Goal: Task Accomplishment & Management: Complete application form

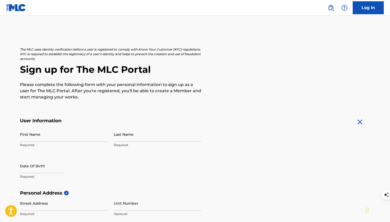
scroll to position [7, 0]
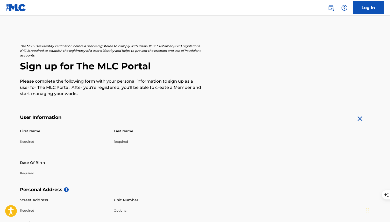
click at [24, 132] on input "First Name" at bounding box center [64, 131] width 88 height 15
type input "[PERSON_NAME]"
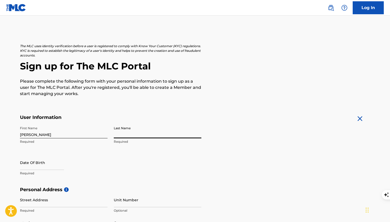
click at [121, 137] on input "Last Name" at bounding box center [158, 131] width 88 height 15
type input "[PERSON_NAME]"
click at [32, 167] on input "text" at bounding box center [42, 162] width 44 height 15
select select "7"
select select "2025"
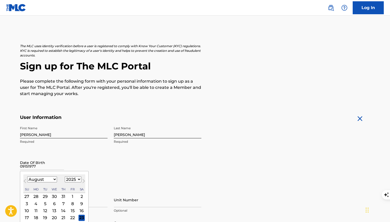
click at [60, 159] on input "09151977" at bounding box center [42, 162] width 44 height 15
click at [52, 164] on input "09151977" at bounding box center [42, 162] width 44 height 15
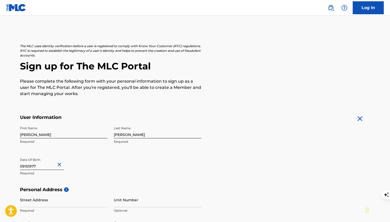
type input "August 23 2025"
click at [57, 164] on button "Close" at bounding box center [60, 165] width 8 height 16
click at [39, 168] on input "August 23 2025" at bounding box center [42, 162] width 44 height 15
select select "7"
select select "2025"
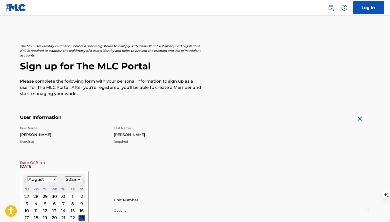
click at [80, 179] on button "Next Month" at bounding box center [84, 182] width 8 height 8
select select "8"
click at [77, 179] on select "1899 1900 1901 1902 1903 1904 1905 1906 1907 1908 1909 1910 1911 1912 1913 1914…" at bounding box center [73, 180] width 17 height 6
select select "1977"
click at [65, 177] on select "1899 1900 1901 1902 1903 1904 1905 1906 1907 1908 1909 1910 1911 1912 1913 1914…" at bounding box center [73, 180] width 17 height 6
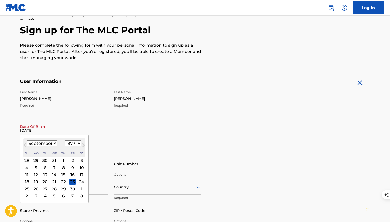
scroll to position [53, 0]
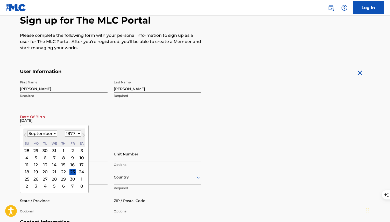
click at [64, 166] on div "15" at bounding box center [63, 165] width 6 height 6
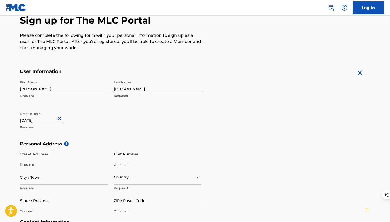
click at [88, 115] on div "Date Of Birth August 23 2025 Required" at bounding box center [64, 120] width 88 height 23
click at [37, 157] on input "Street Address" at bounding box center [64, 154] width 88 height 15
type input "[STREET_ADDRESS][PERSON_NAME]"
click at [47, 181] on input "City / Town" at bounding box center [64, 177] width 88 height 15
type input "[GEOGRAPHIC_DATA]"
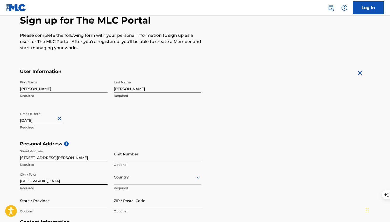
click at [146, 182] on div "Country" at bounding box center [158, 177] width 88 height 15
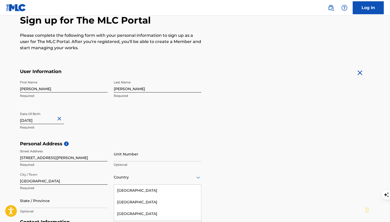
scroll to position [94, 0]
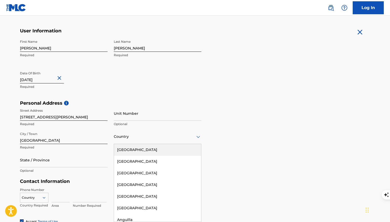
click at [135, 147] on div "[GEOGRAPHIC_DATA]" at bounding box center [157, 150] width 87 height 12
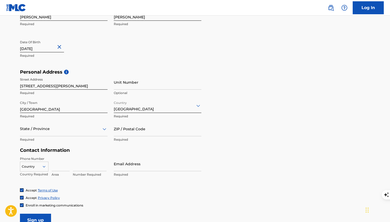
scroll to position [130, 0]
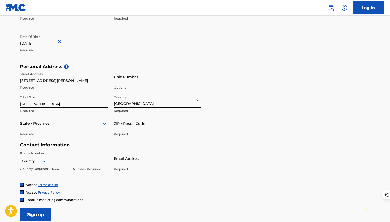
click at [31, 129] on div "State / Province" at bounding box center [64, 123] width 88 height 15
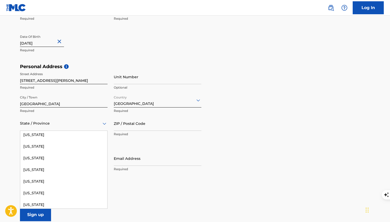
scroll to position [78, 0]
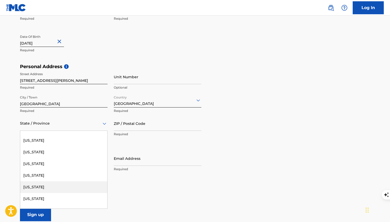
click at [39, 183] on div "[US_STATE]" at bounding box center [63, 188] width 87 height 12
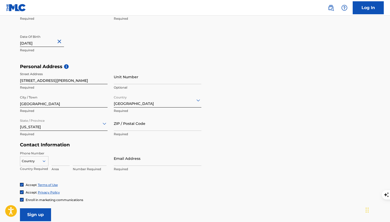
click at [123, 124] on input "ZIP / Postal Code" at bounding box center [158, 123] width 88 height 15
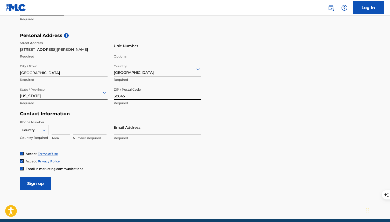
scroll to position [169, 0]
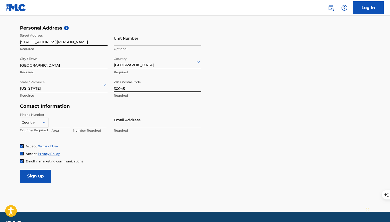
type input "30045"
click at [43, 122] on icon at bounding box center [44, 123] width 3 height 2
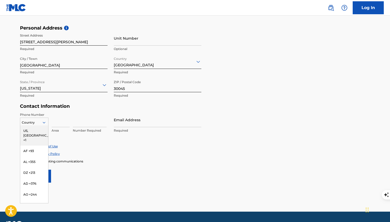
click at [39, 129] on div "US, [GEOGRAPHIC_DATA] +1" at bounding box center [34, 136] width 28 height 20
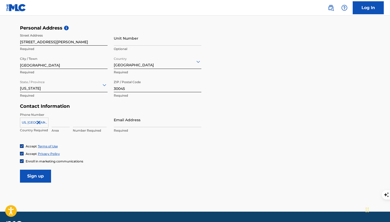
click at [60, 125] on input at bounding box center [61, 120] width 18 height 15
type input "404"
type input "6103492"
click at [121, 124] on input "Email Address" at bounding box center [158, 120] width 88 height 15
type input "[EMAIL_ADDRESS][DOMAIN_NAME]"
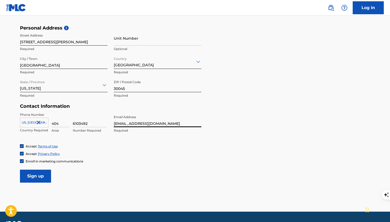
scroll to position [188, 0]
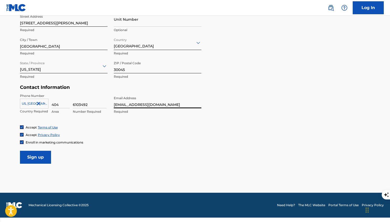
click at [38, 157] on input "Sign up" at bounding box center [35, 157] width 31 height 13
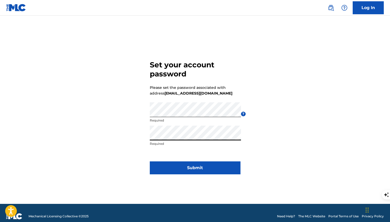
click at [183, 170] on button "Submit" at bounding box center [195, 168] width 91 height 13
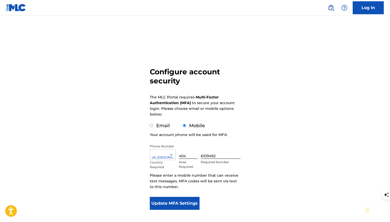
click at [163, 204] on button "Update MFA Settings" at bounding box center [175, 203] width 50 height 13
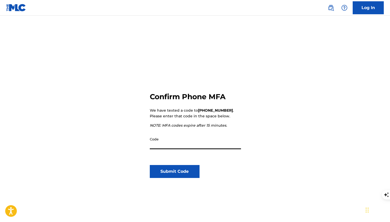
click at [154, 144] on input "Code" at bounding box center [195, 142] width 91 height 15
type input "890066"
click at [172, 170] on button "Submit Code" at bounding box center [175, 171] width 50 height 13
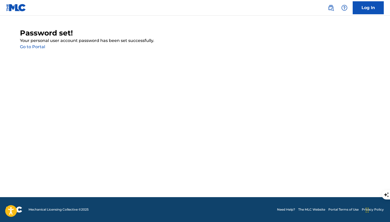
click at [37, 47] on link "Go to Portal" at bounding box center [32, 46] width 25 height 5
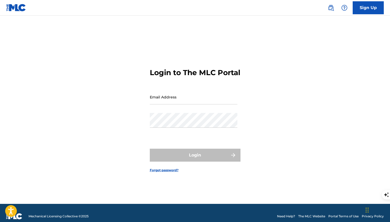
click at [163, 100] on input "Email Address" at bounding box center [194, 97] width 88 height 15
type input "[EMAIL_ADDRESS][DOMAIN_NAME]"
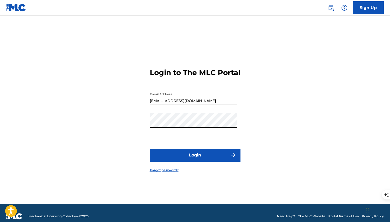
click at [182, 159] on button "Login" at bounding box center [195, 155] width 91 height 13
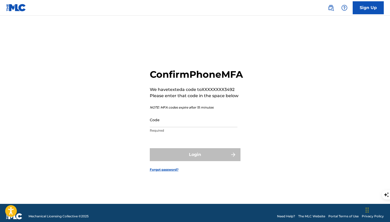
click at [170, 127] on input "Code" at bounding box center [194, 120] width 88 height 15
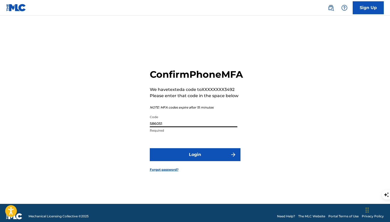
type input "586051"
click at [182, 156] on button "Login" at bounding box center [195, 154] width 91 height 13
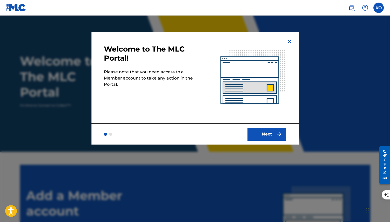
click at [266, 135] on button "Next" at bounding box center [267, 134] width 39 height 13
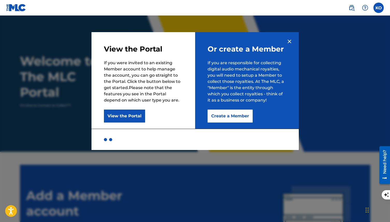
click at [215, 115] on button "Create a Member" at bounding box center [230, 116] width 45 height 13
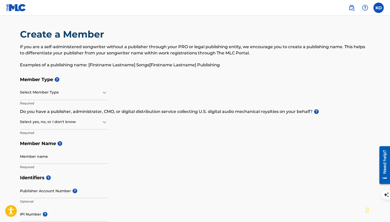
click at [73, 97] on div "Select Member Type" at bounding box center [64, 92] width 88 height 15
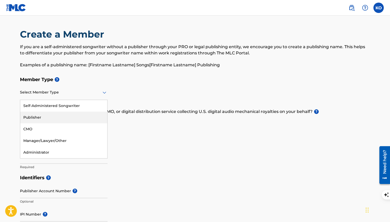
click at [50, 113] on div "Publisher" at bounding box center [63, 118] width 87 height 12
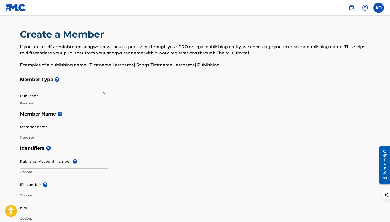
click at [30, 129] on input "Member name" at bounding box center [64, 127] width 88 height 15
click at [132, 146] on h5 "Identifiers ?" at bounding box center [195, 148] width 351 height 11
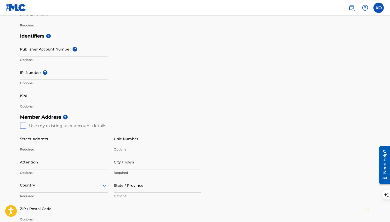
scroll to position [113, 0]
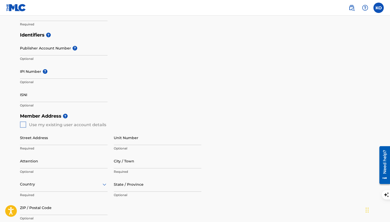
click at [23, 125] on div "Member Address ? Use my existing user account details Street Address Required U…" at bounding box center [195, 170] width 351 height 119
click at [25, 124] on div "Member Address ? Use my existing user account details Street Address Required U…" at bounding box center [195, 170] width 351 height 119
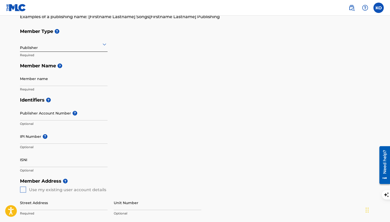
scroll to position [0, 0]
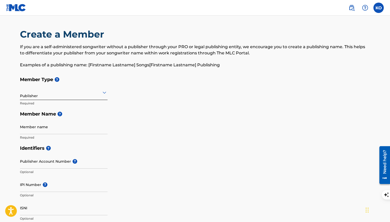
click at [33, 131] on input "Member name" at bounding box center [64, 127] width 88 height 15
type input "O"
type input "PMGWORLDWIDE MUSIC"
click at [34, 165] on input "Publisher Account Number ?" at bounding box center [64, 161] width 88 height 15
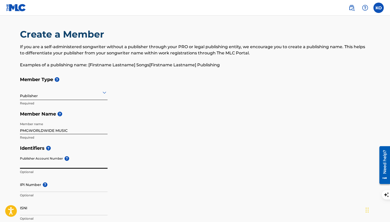
click at [149, 155] on div "Identifiers ? Publisher Account Number ? Optional IPI Number ? Optional ISNI Op…" at bounding box center [195, 183] width 351 height 81
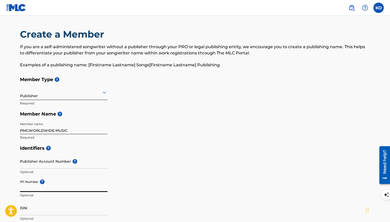
click at [29, 186] on input "IPI Number ?" at bounding box center [64, 184] width 88 height 15
type input "385686404"
click at [165, 149] on h5 "Identifiers ?" at bounding box center [195, 148] width 351 height 11
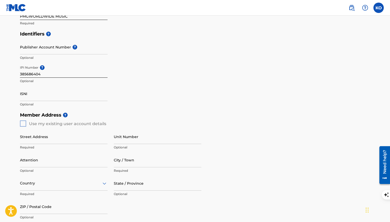
scroll to position [124, 0]
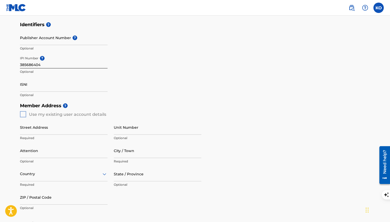
click at [23, 115] on div "Member Address ? Use my existing user account details Street Address Required U…" at bounding box center [195, 159] width 351 height 119
click at [54, 133] on input "Street Address" at bounding box center [64, 127] width 88 height 15
type input "[STREET_ADDRESS][PERSON_NAME]"
click at [37, 154] on input "Attention" at bounding box center [64, 150] width 88 height 15
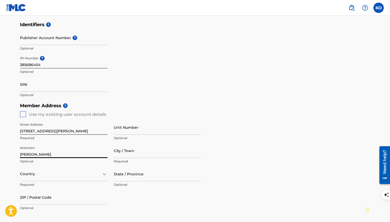
type input "[PERSON_NAME]"
click at [148, 152] on input "City / Town" at bounding box center [158, 150] width 88 height 15
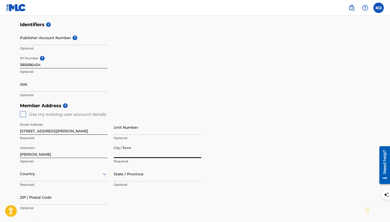
type input "[GEOGRAPHIC_DATA]"
click at [67, 176] on div "Country" at bounding box center [64, 174] width 88 height 15
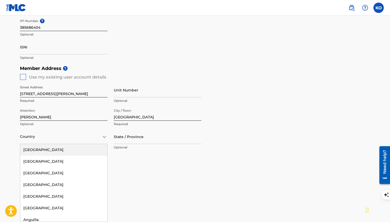
click at [53, 149] on div "[GEOGRAPHIC_DATA]" at bounding box center [63, 150] width 87 height 12
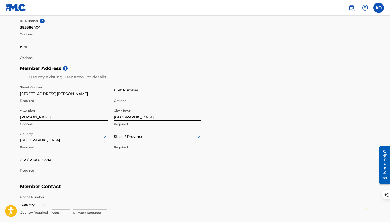
click at [126, 135] on div at bounding box center [158, 137] width 88 height 6
click at [130, 210] on div "[US_STATE]" at bounding box center [157, 209] width 87 height 12
click at [37, 162] on input "ZIP / Postal Code" at bounding box center [64, 160] width 88 height 15
type input "30045"
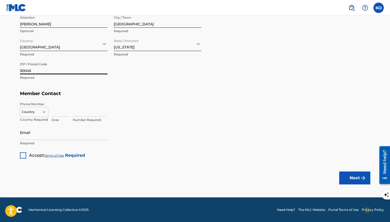
scroll to position [259, 0]
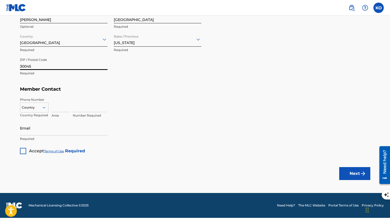
click at [42, 108] on icon at bounding box center [44, 107] width 5 height 5
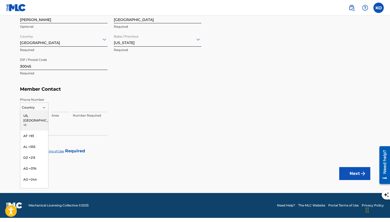
click at [38, 116] on div "US, [GEOGRAPHIC_DATA] +1" at bounding box center [34, 120] width 28 height 20
click at [61, 110] on input at bounding box center [61, 105] width 18 height 15
type input "404"
click at [87, 108] on input at bounding box center [90, 105] width 34 height 15
type input "6103492"
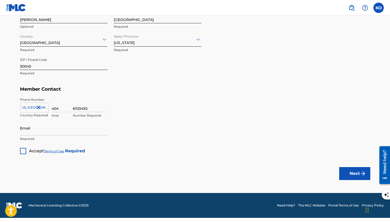
click at [38, 134] on input "Email" at bounding box center [64, 128] width 88 height 15
type input "[EMAIL_ADDRESS][DOMAIN_NAME]"
click at [22, 151] on div at bounding box center [23, 151] width 6 height 6
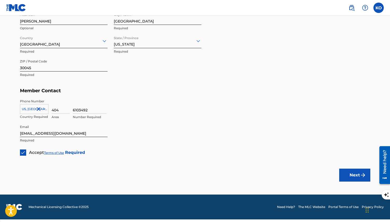
scroll to position [259, 0]
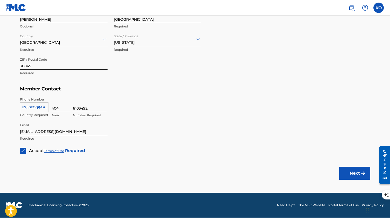
click at [352, 172] on button "Next" at bounding box center [355, 173] width 31 height 13
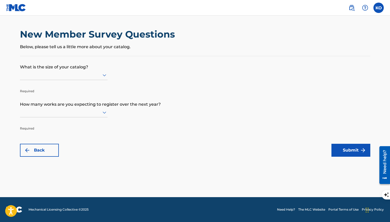
click at [64, 79] on div at bounding box center [64, 75] width 88 height 10
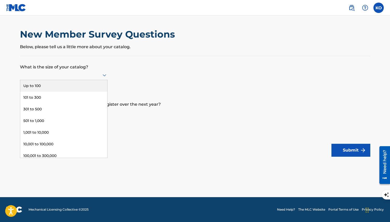
click at [49, 84] on div "Up to 100" at bounding box center [63, 86] width 87 height 12
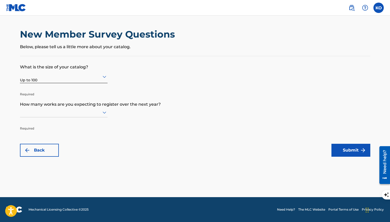
click at [103, 113] on icon at bounding box center [104, 112] width 6 height 6
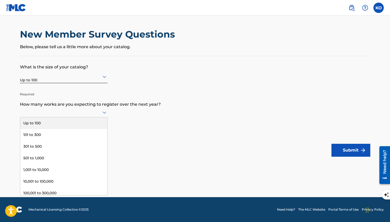
click at [45, 124] on div "Up to 100" at bounding box center [63, 124] width 87 height 12
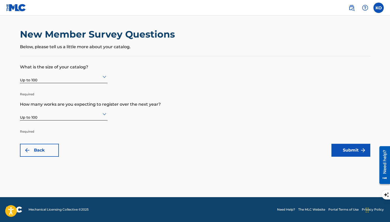
click at [347, 151] on button "Submit" at bounding box center [351, 150] width 39 height 13
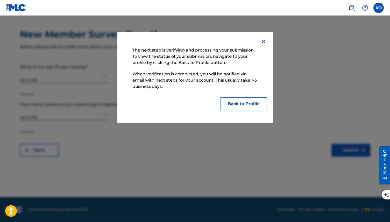
click at [245, 105] on button "Back to Profile" at bounding box center [244, 104] width 47 height 13
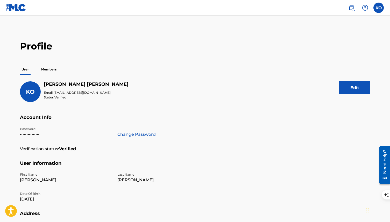
click at [51, 69] on p "Members" at bounding box center [49, 69] width 18 height 11
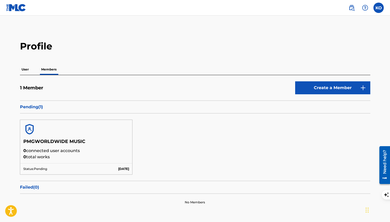
click at [27, 69] on p "User" at bounding box center [25, 69] width 10 height 11
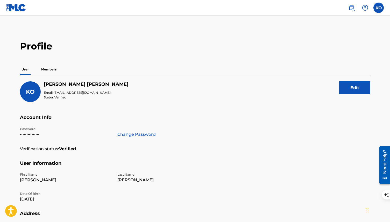
click at [379, 6] on label at bounding box center [379, 8] width 10 height 10
click at [379, 8] on input "KO [PERSON_NAME] [EMAIL_ADDRESS][DOMAIN_NAME] Notification Preferences Profile …" at bounding box center [379, 8] width 0 height 0
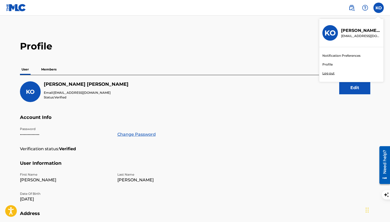
click at [252, 49] on h2 "Profile" at bounding box center [195, 46] width 351 height 12
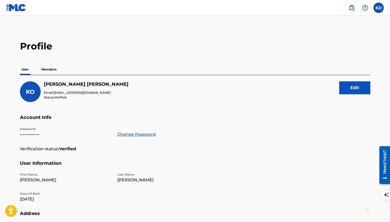
click at [18, 8] on img at bounding box center [16, 8] width 20 height 8
